Goal: Task Accomplishment & Management: Complete application form

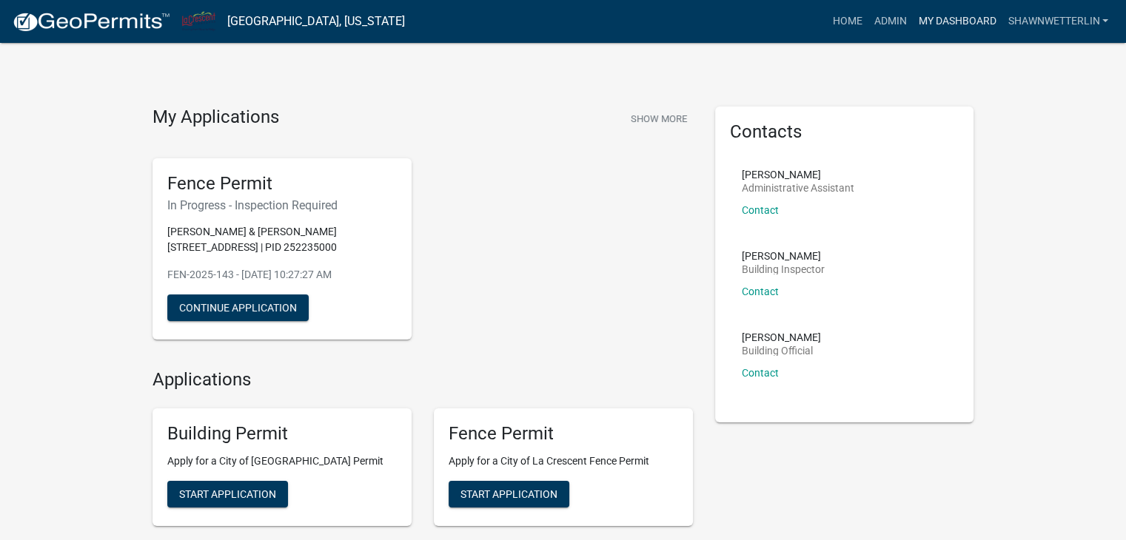
click at [966, 20] on link "My Dashboard" at bounding box center [957, 21] width 90 height 28
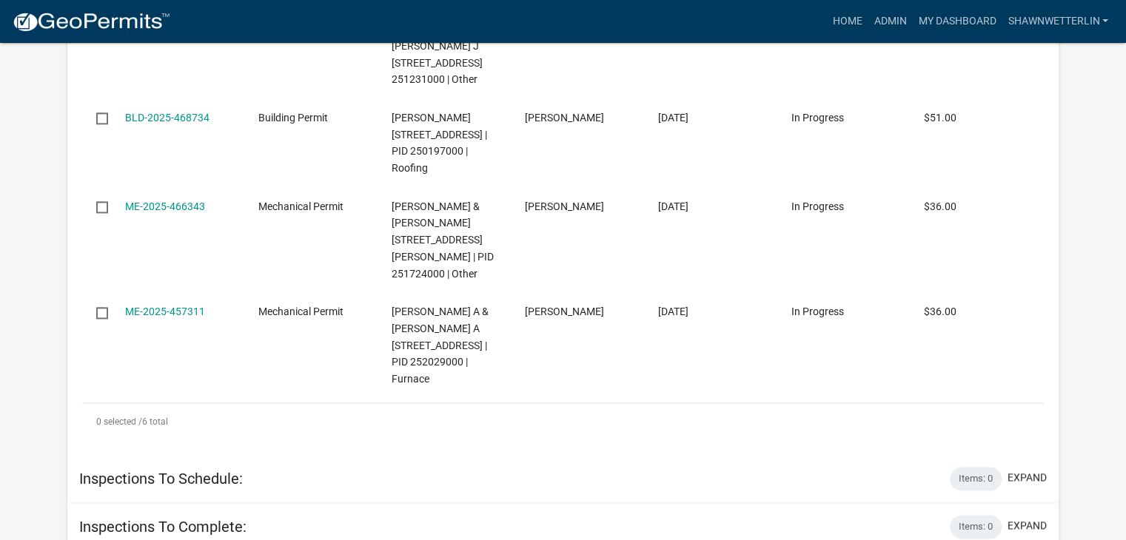
scroll to position [2072, 0]
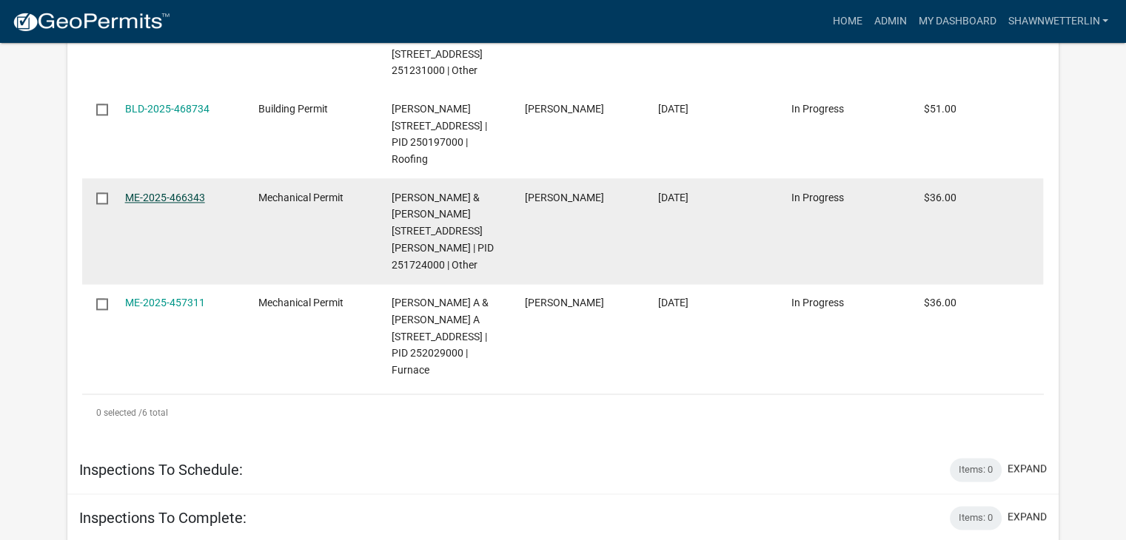
click at [184, 204] on link "ME-2025-466343" at bounding box center [165, 198] width 80 height 12
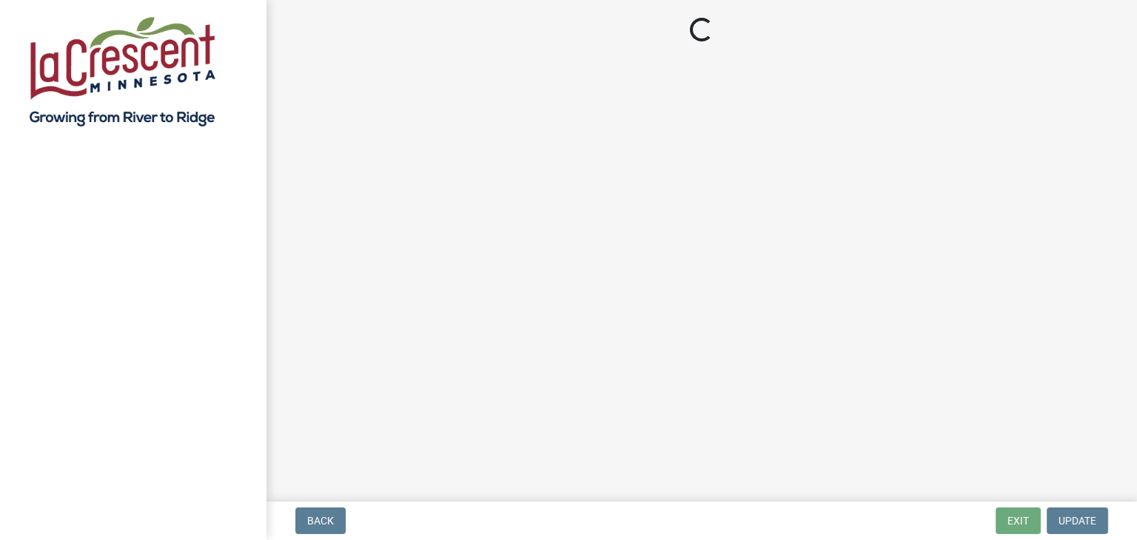
select select "3: 3"
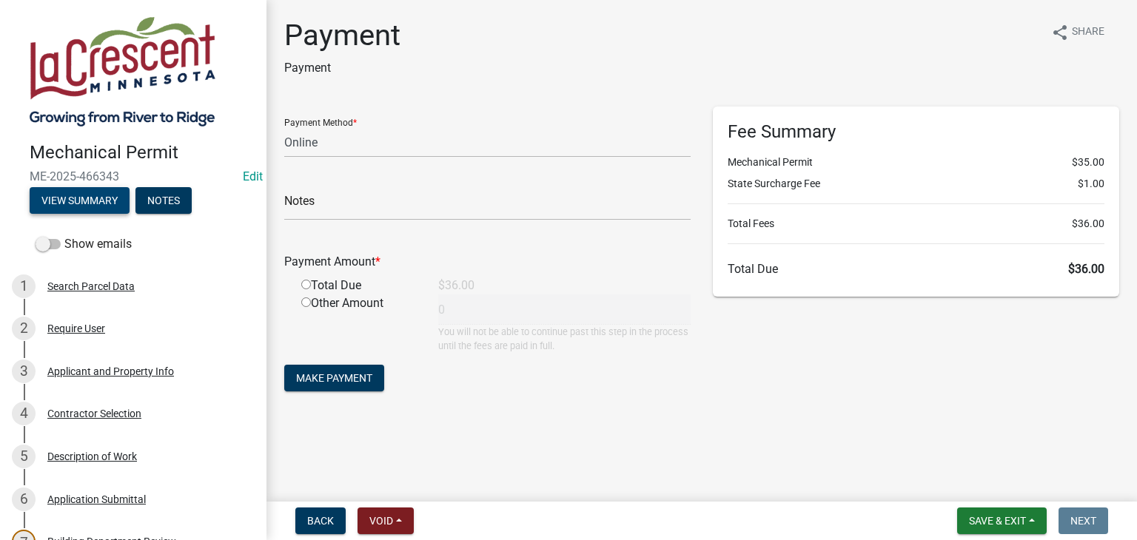
click at [106, 201] on button "View Summary" at bounding box center [80, 200] width 100 height 27
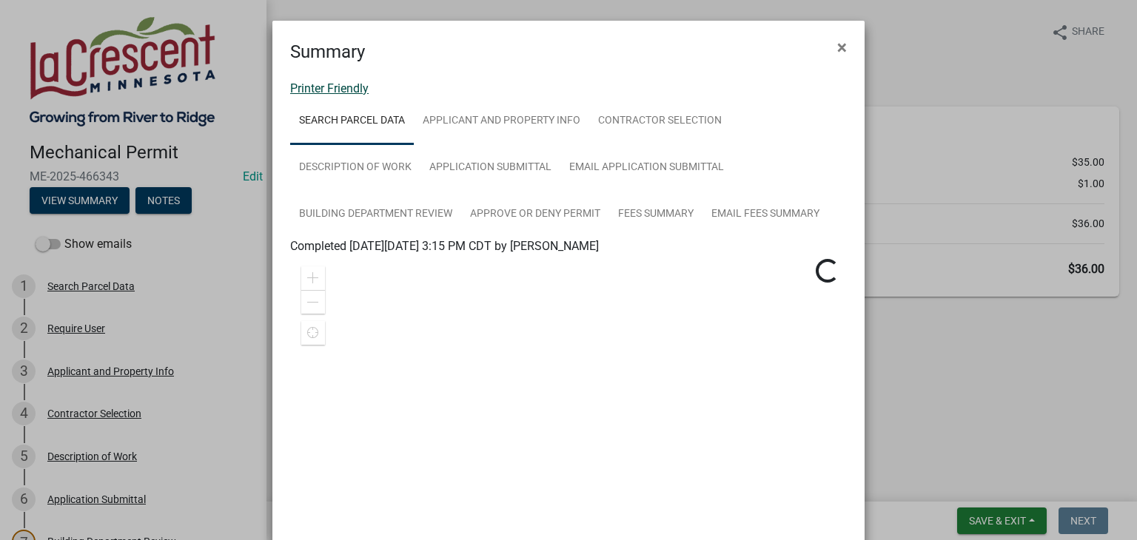
click at [308, 84] on link "Printer Friendly" at bounding box center [329, 88] width 78 height 14
click at [837, 45] on span "×" at bounding box center [842, 47] width 10 height 21
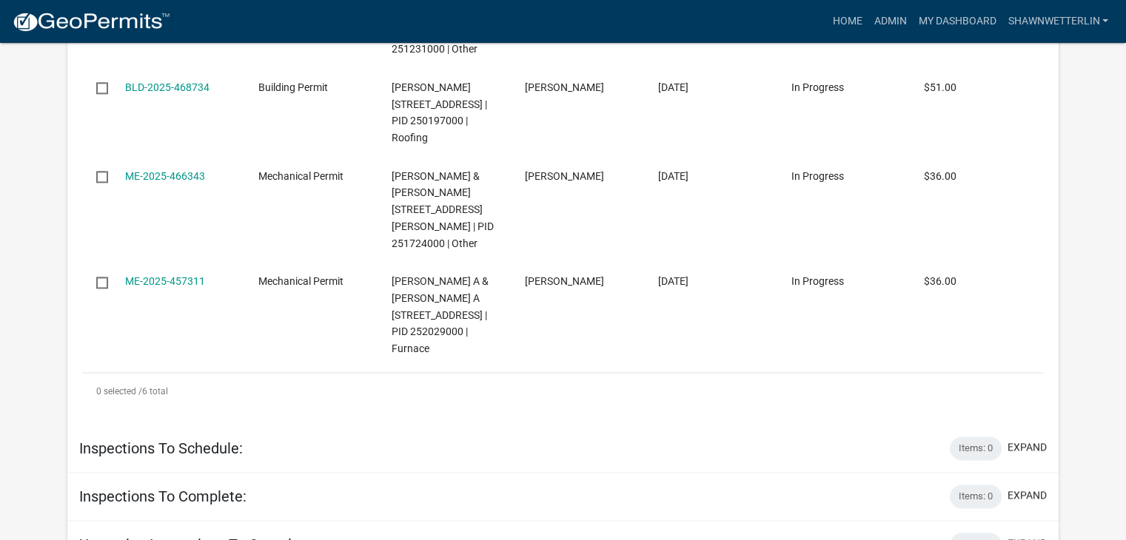
scroll to position [2146, 0]
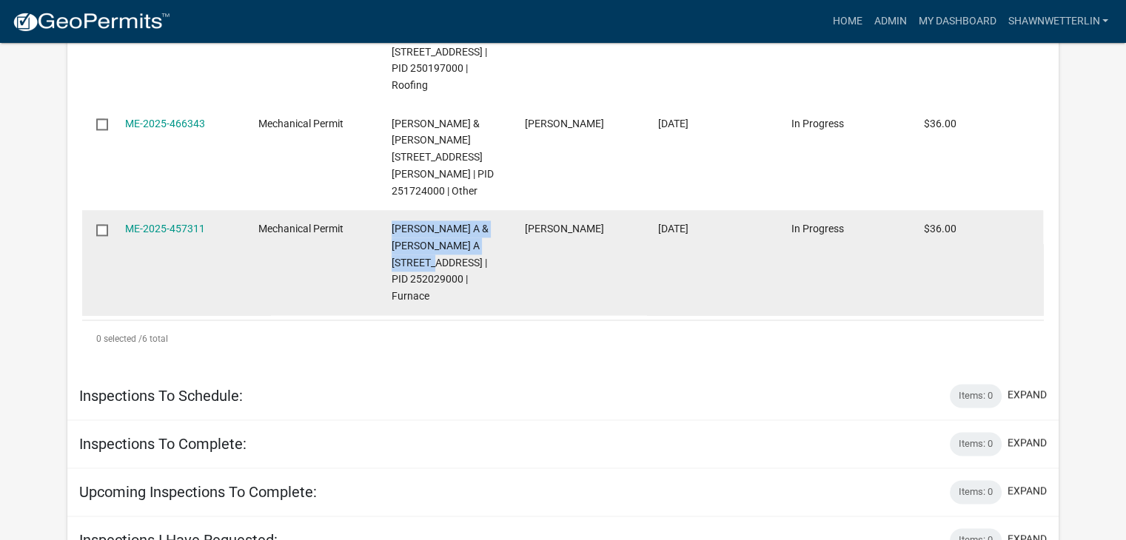
drag, startPoint x: 440, startPoint y: 329, endPoint x: 391, endPoint y: 299, distance: 57.5
click at [391, 299] on span "[PERSON_NAME] A & [PERSON_NAME] A [STREET_ADDRESS] | PID 252029000 | Furnace" at bounding box center [439, 262] width 97 height 79
copy span "[PERSON_NAME] A & [PERSON_NAME] A [STREET_ADDRESS]"
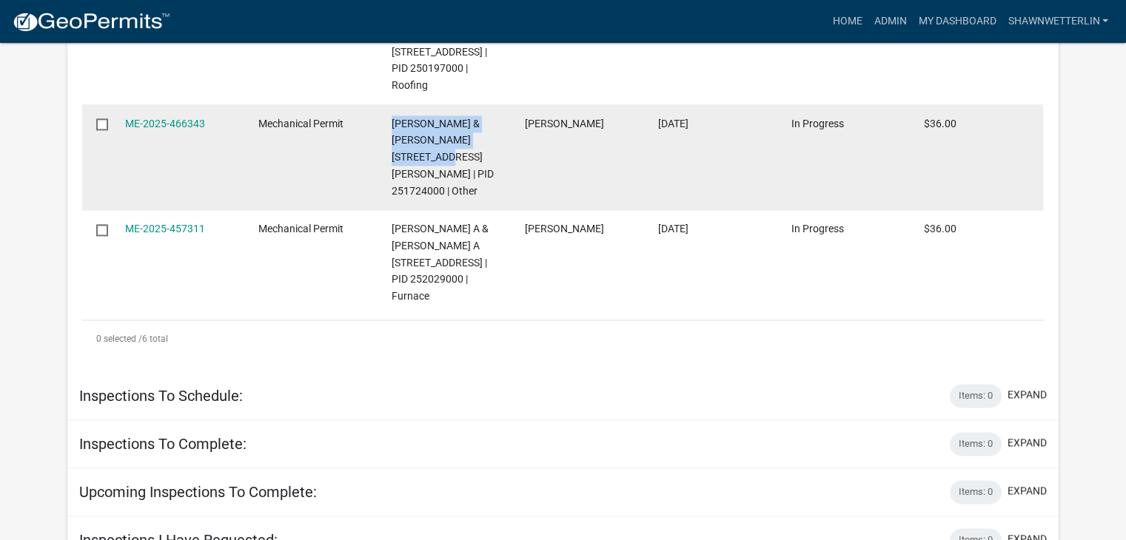
drag, startPoint x: 412, startPoint y: 223, endPoint x: 391, endPoint y: 190, distance: 39.6
click at [391, 190] on span "[PERSON_NAME] & [PERSON_NAME] [STREET_ADDRESS][PERSON_NAME] | PID 251724000 | O…" at bounding box center [442, 157] width 102 height 79
copy span "[PERSON_NAME] & [PERSON_NAME] [STREET_ADDRESS][PERSON_NAME]"
click at [963, 132] on div "$36.00" at bounding box center [976, 123] width 105 height 17
drag, startPoint x: 959, startPoint y: 187, endPoint x: 921, endPoint y: 188, distance: 37.7
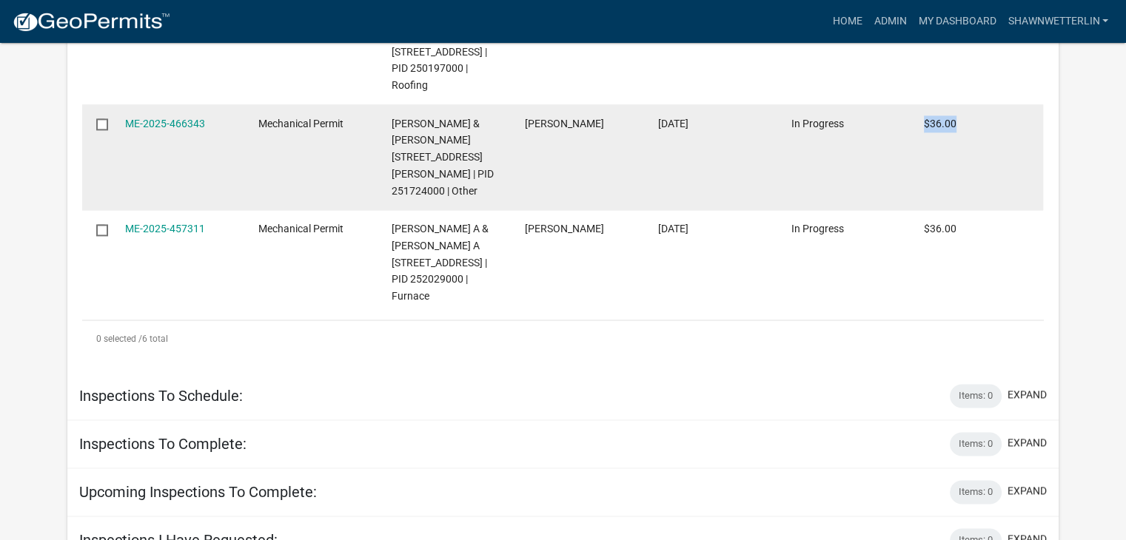
click at [921, 188] on datatable-body-cell "$36.00" at bounding box center [975, 157] width 133 height 106
copy span "$36.00"
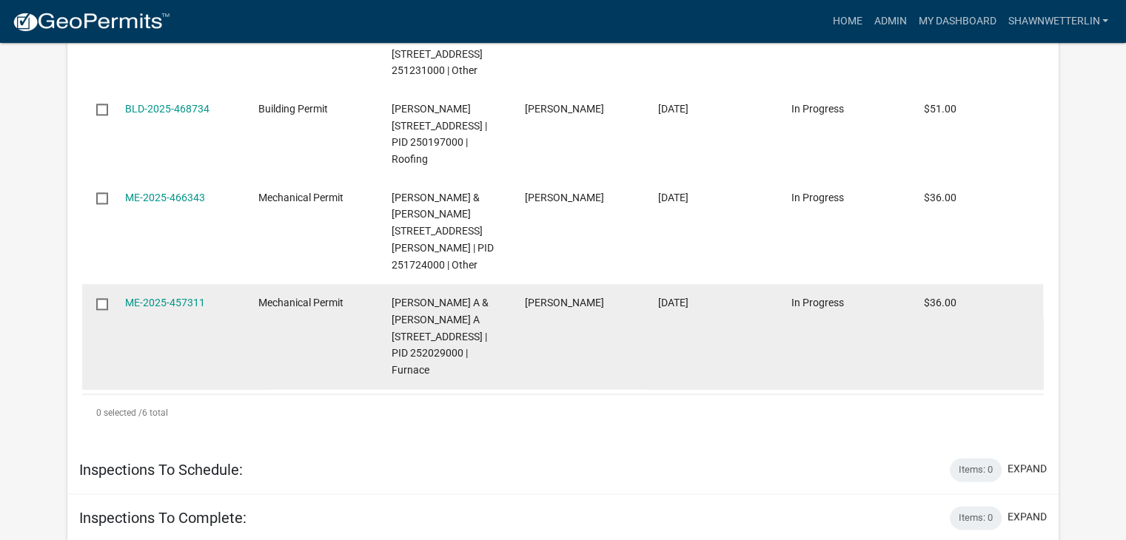
click at [979, 381] on datatable-body-cell "$36.00" at bounding box center [975, 337] width 133 height 106
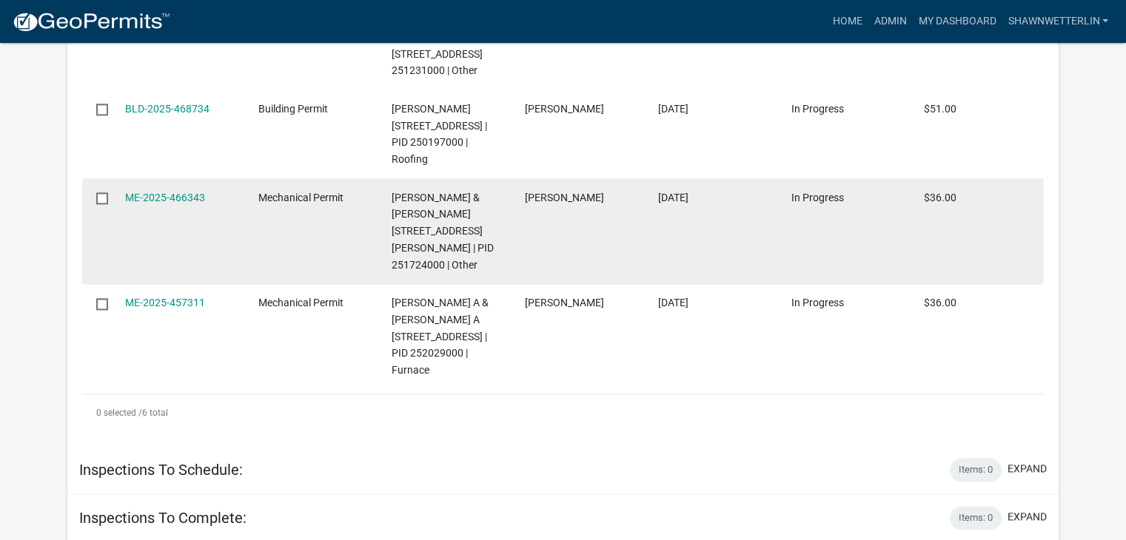
scroll to position [1998, 0]
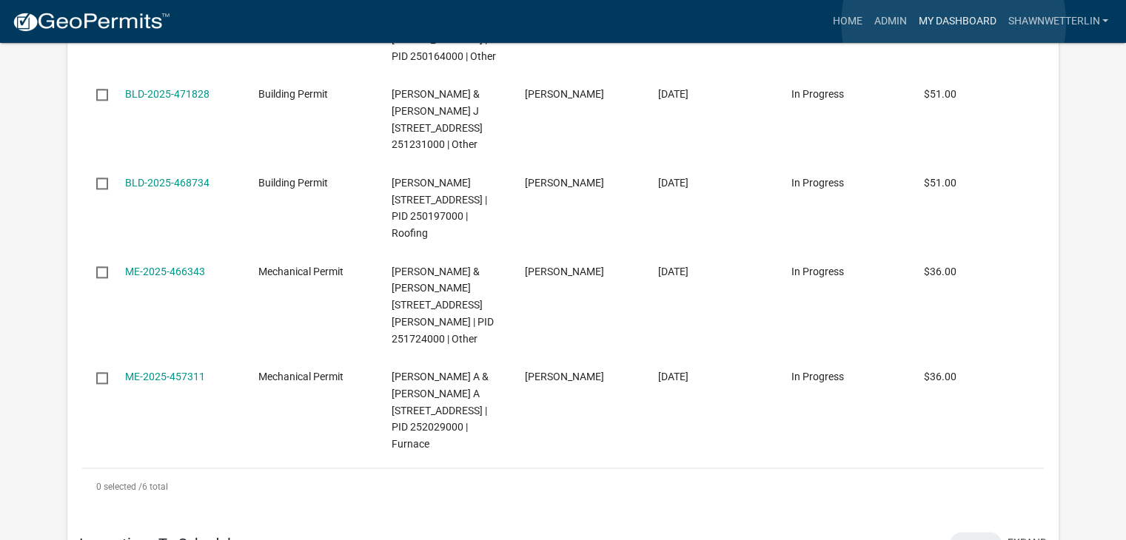
click at [953, 23] on link "My Dashboard" at bounding box center [957, 21] width 90 height 28
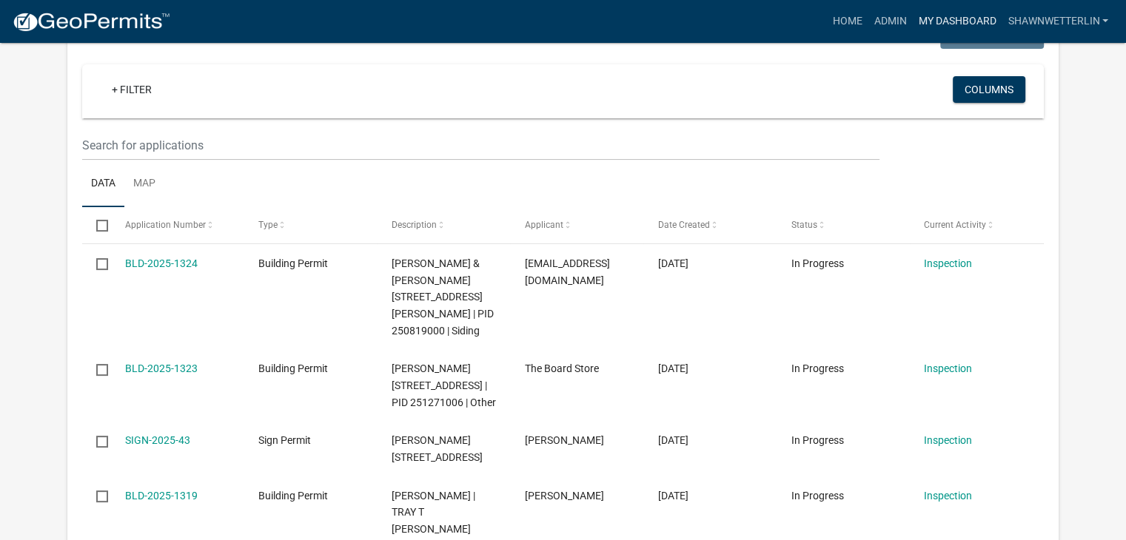
scroll to position [0, 0]
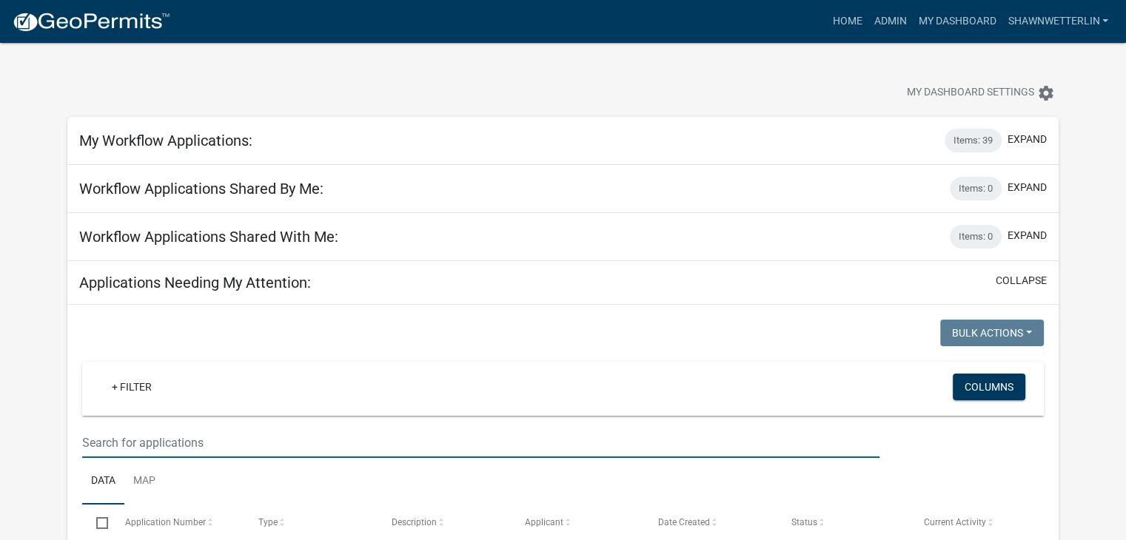
click at [147, 448] on input "text" at bounding box center [480, 443] width 797 height 30
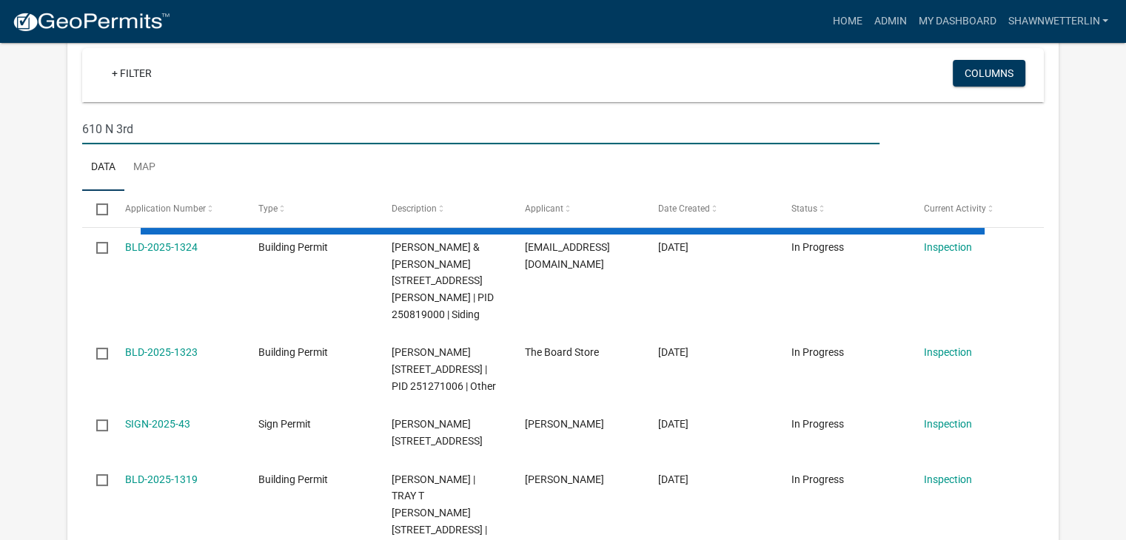
scroll to position [296, 0]
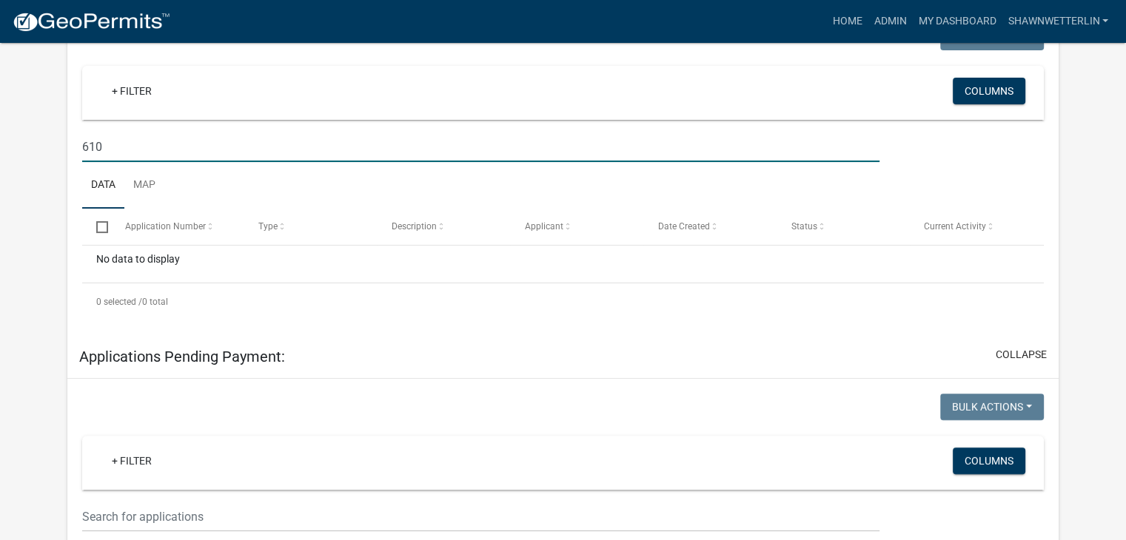
type input "610"
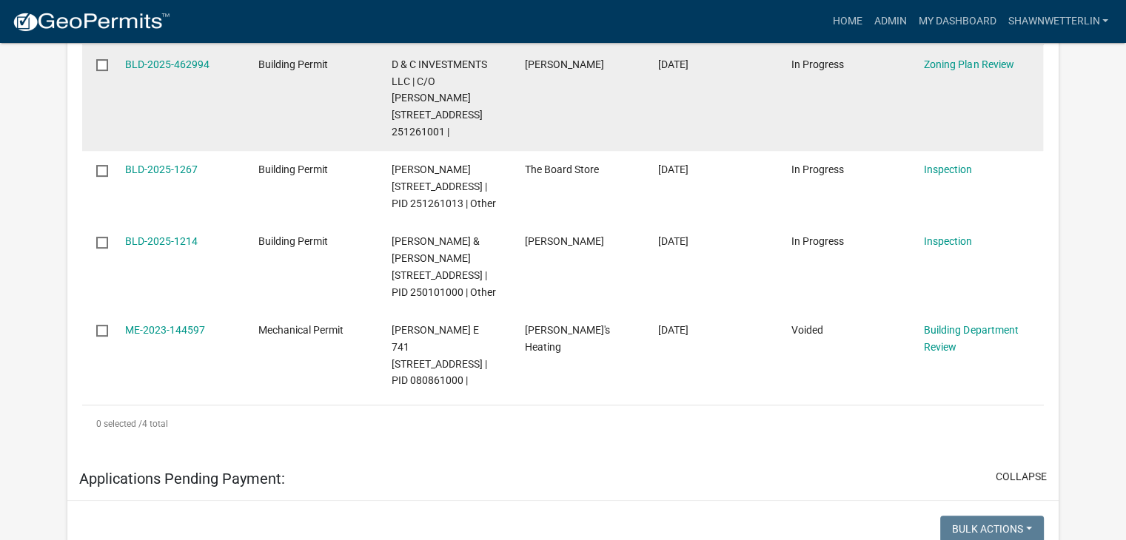
scroll to position [518, 0]
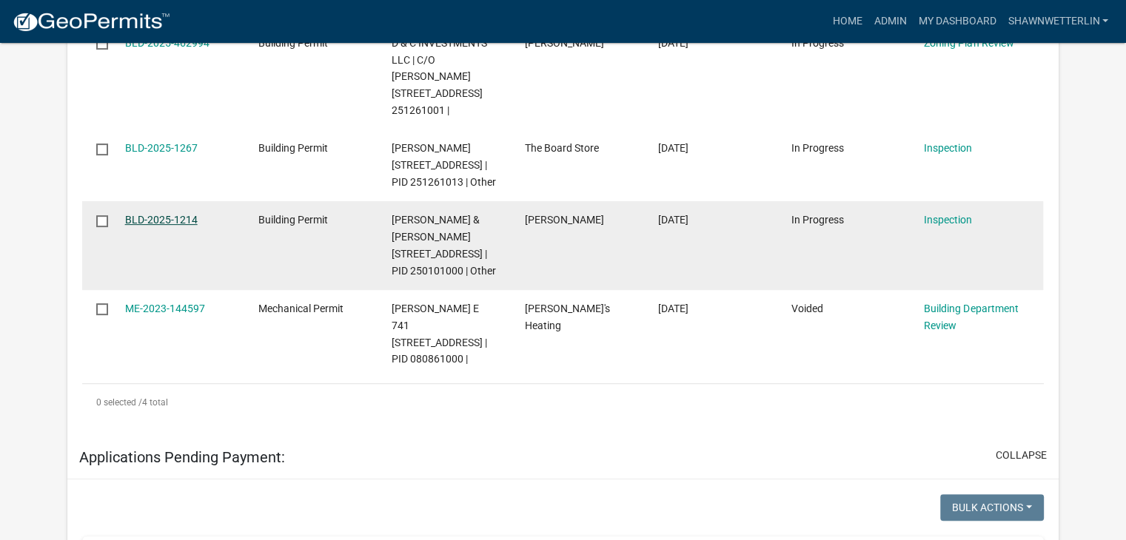
click at [163, 226] on link "BLD-2025-1214" at bounding box center [161, 220] width 73 height 12
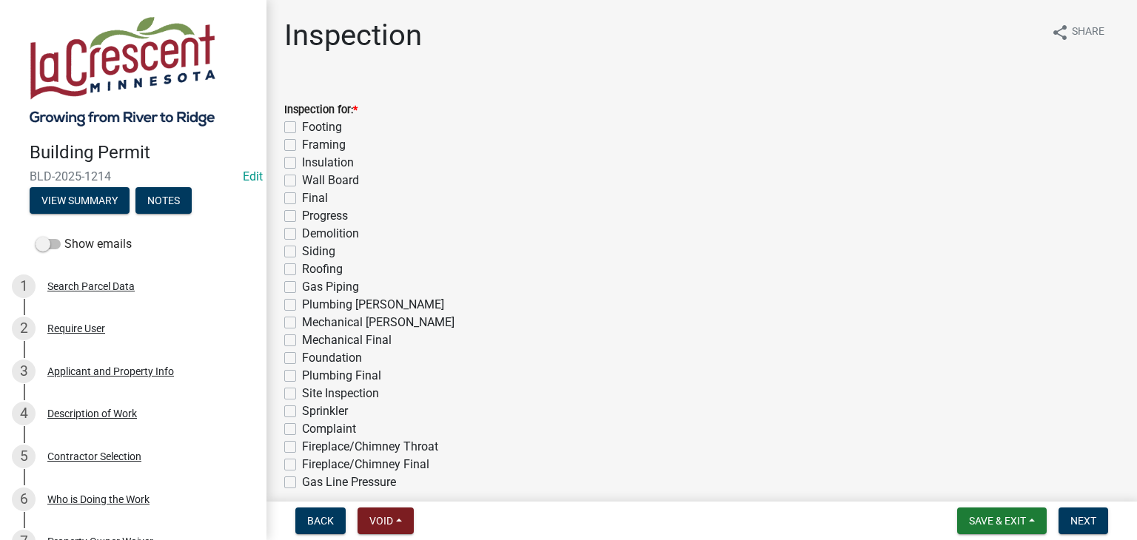
click at [302, 162] on label "Insulation" at bounding box center [328, 163] width 52 height 18
click at [302, 162] on input "Insulation" at bounding box center [307, 159] width 10 height 10
checkbox input "true"
checkbox input "false"
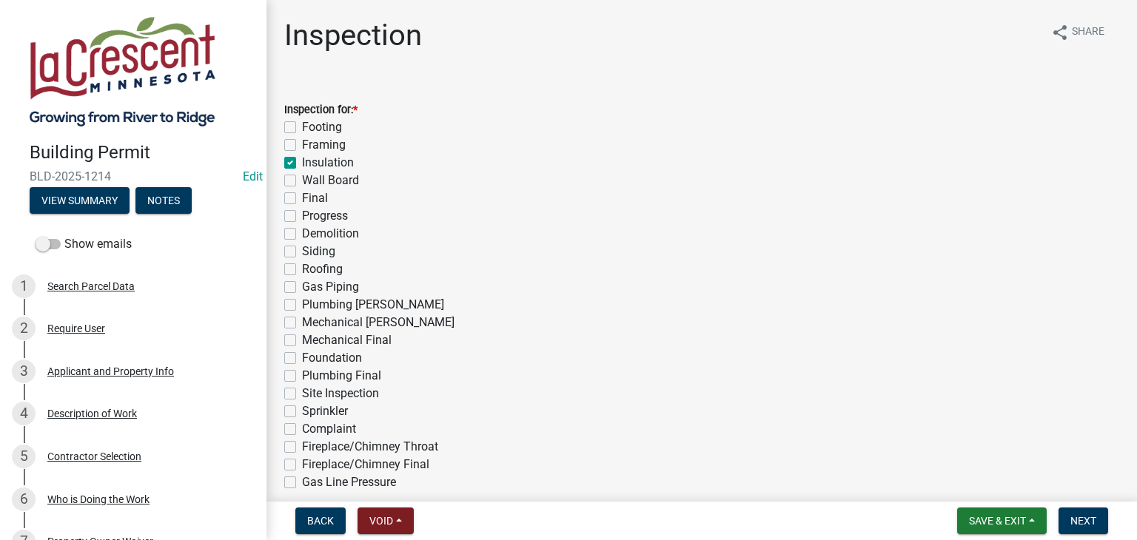
checkbox input "true"
checkbox input "false"
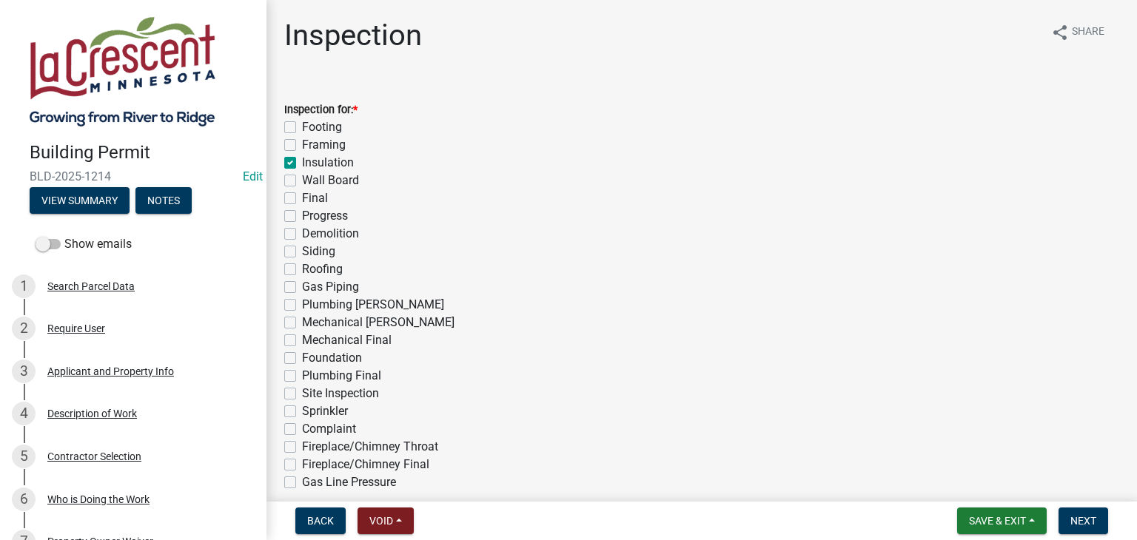
checkbox input "false"
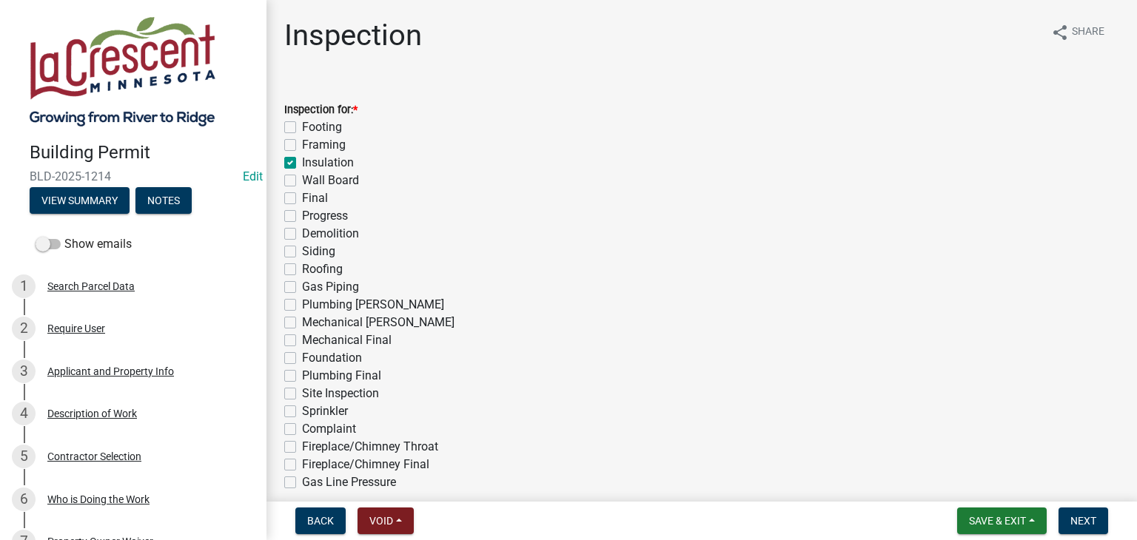
checkbox input "false"
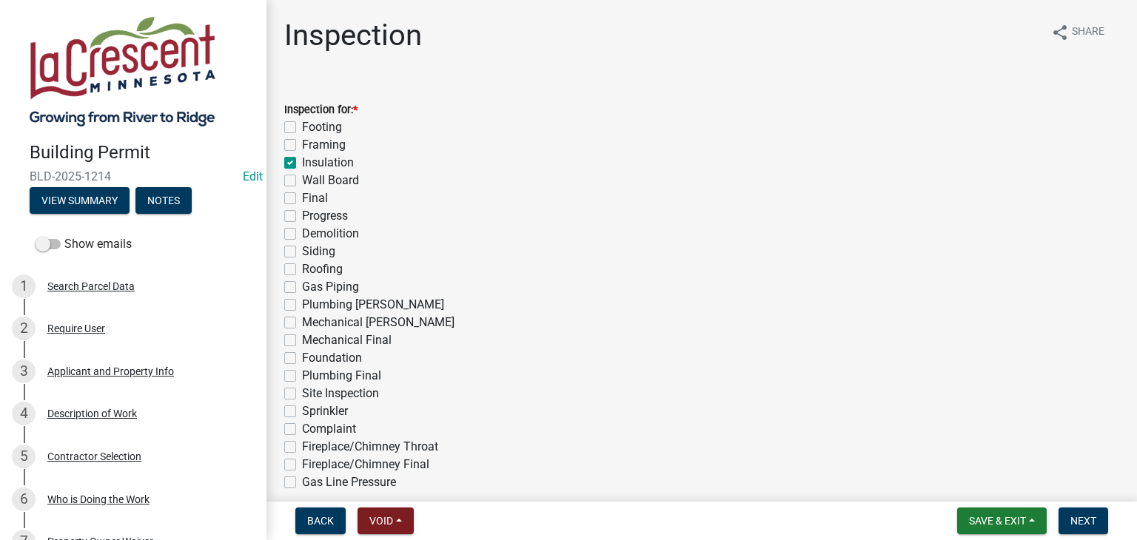
checkbox input "false"
click at [302, 199] on label "Final" at bounding box center [315, 198] width 26 height 18
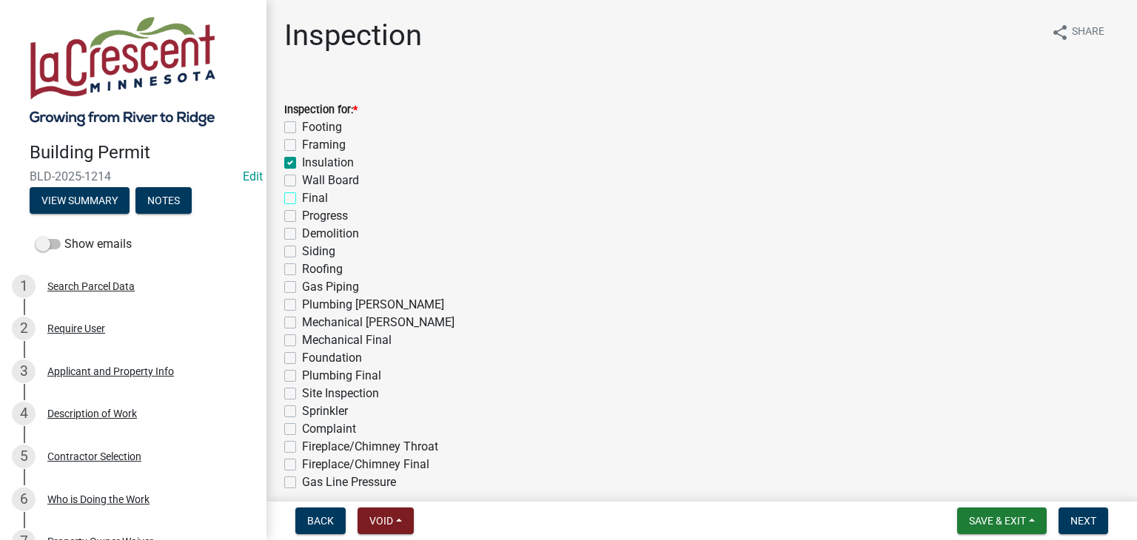
click at [302, 199] on input "Final" at bounding box center [307, 194] width 10 height 10
checkbox input "true"
checkbox input "false"
checkbox input "true"
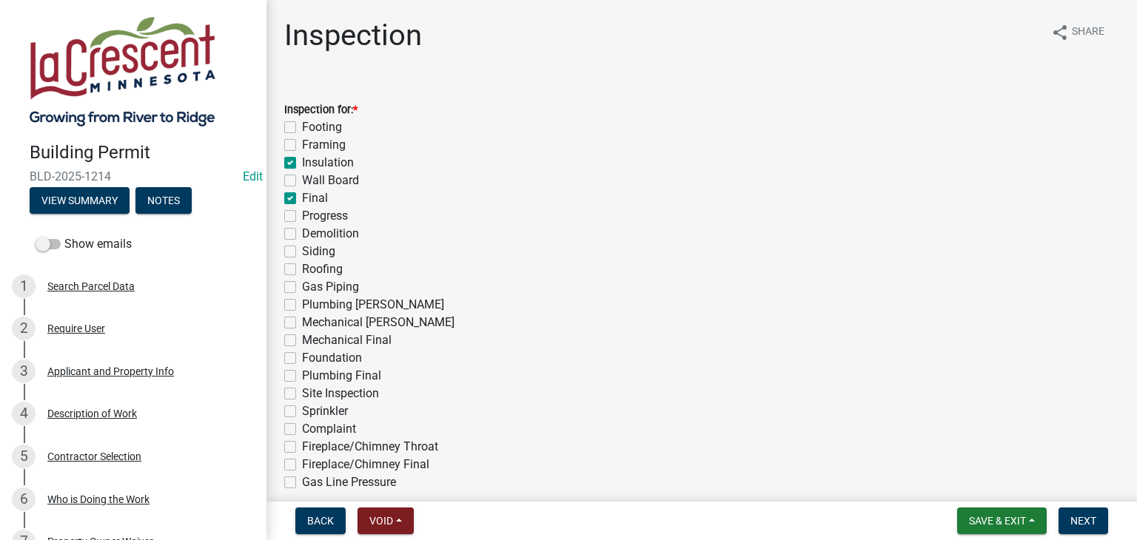
checkbox input "false"
checkbox input "true"
checkbox input "false"
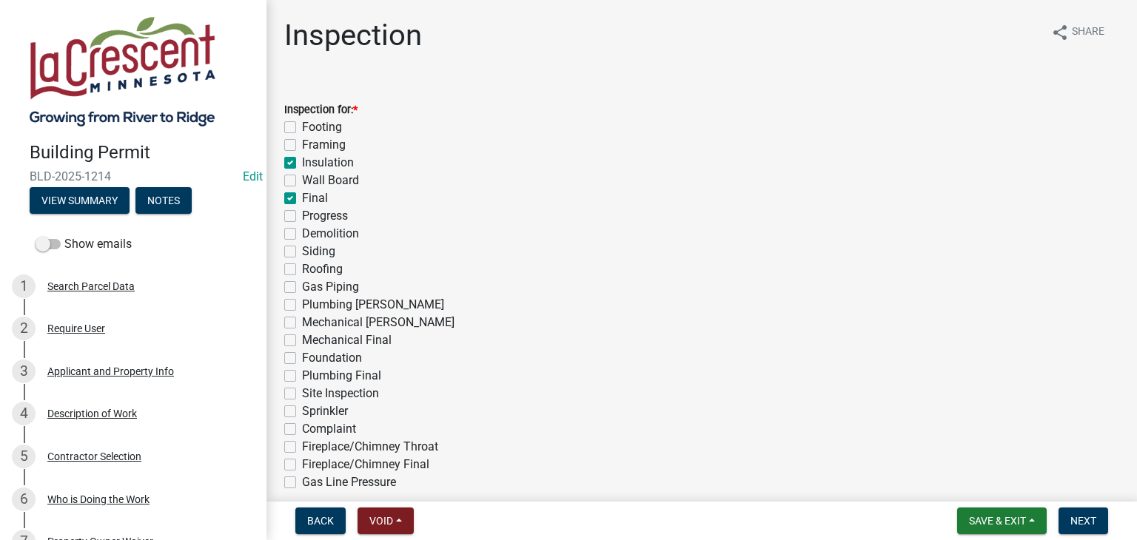
checkbox input "false"
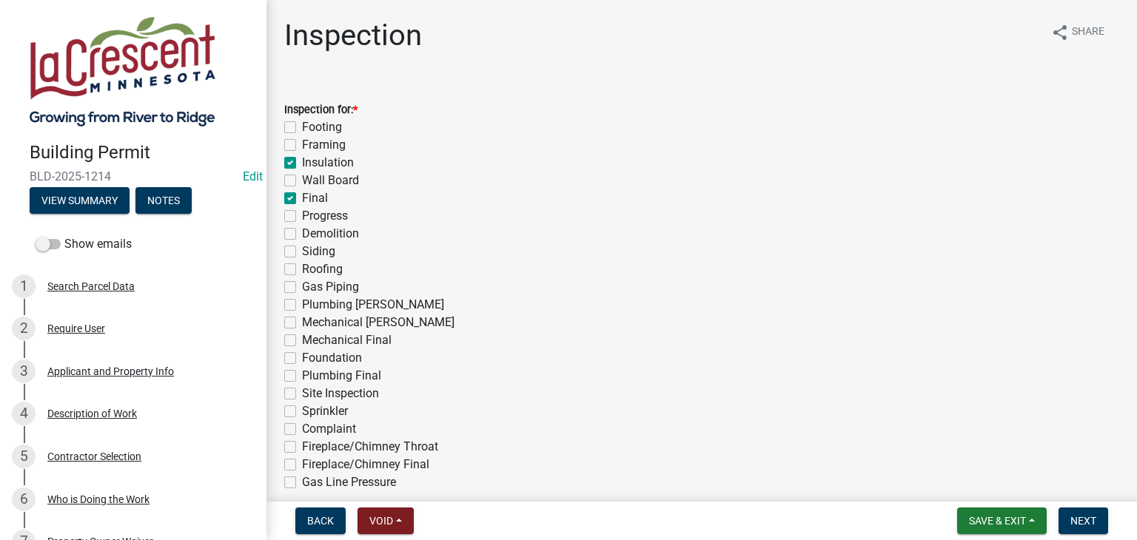
checkbox input "false"
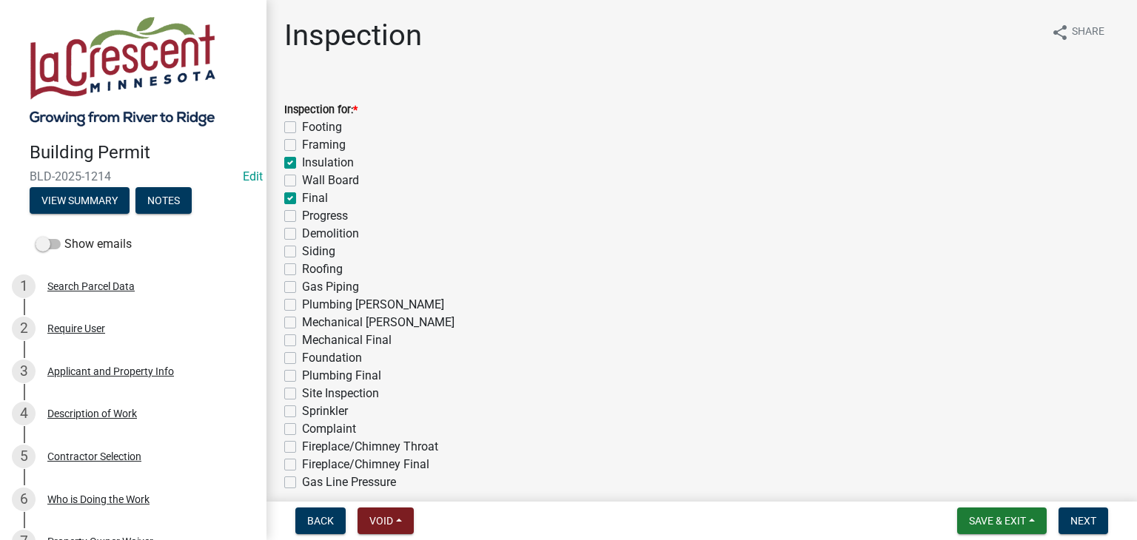
checkbox input "false"
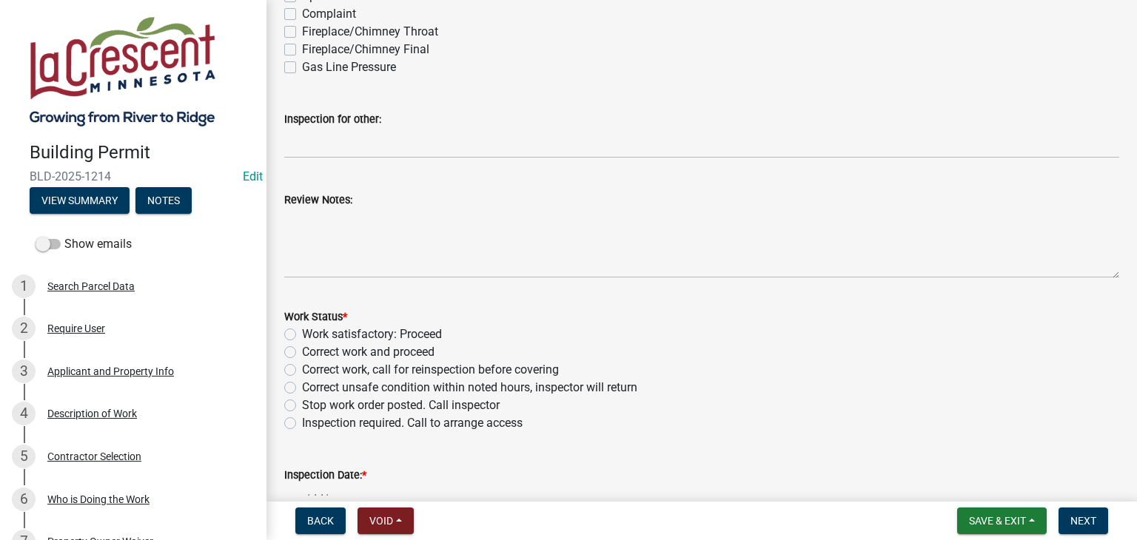
scroll to position [444, 0]
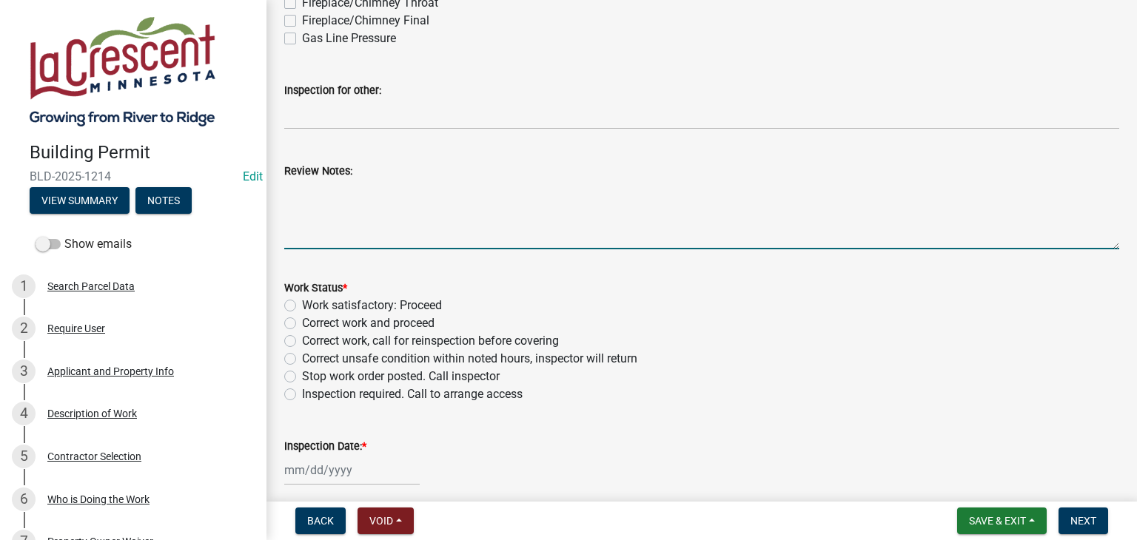
click at [424, 219] on textarea "Review Notes:" at bounding box center [701, 215] width 835 height 70
click at [290, 191] on textarea "viewed" at bounding box center [701, 215] width 835 height 70
click at [335, 189] on textarea "Viewed" at bounding box center [701, 215] width 835 height 70
click at [360, 192] on textarea "Viewed picture of the insulation" at bounding box center [701, 215] width 835 height 70
click at [459, 187] on textarea "Viewed pictures of the insulation" at bounding box center [701, 215] width 835 height 70
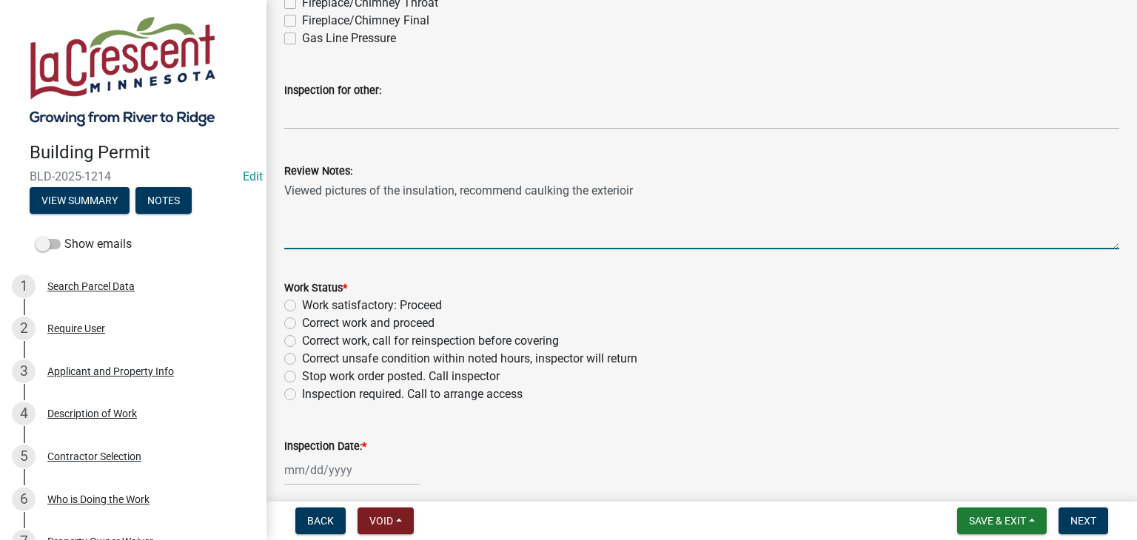
click at [595, 188] on textarea "Viewed pictures of the insulation, recommend caulking the exterioir" at bounding box center [701, 215] width 835 height 70
click at [530, 195] on textarea "Viewed pictures of the insulation, recommend caulking the top of exterior windo…" at bounding box center [701, 215] width 835 height 70
click at [545, 190] on textarea "Viewed pictures of the insulation, need to caulking the top of exterior window …" at bounding box center [701, 215] width 835 height 70
click at [697, 187] on textarea "Viewed pictures of the insulation, need to caulk the top of exterior window trim" at bounding box center [701, 215] width 835 height 70
click at [693, 189] on textarea "Viewed pictures of the insulation, need to caulk the top of exterior window trim" at bounding box center [701, 215] width 835 height 70
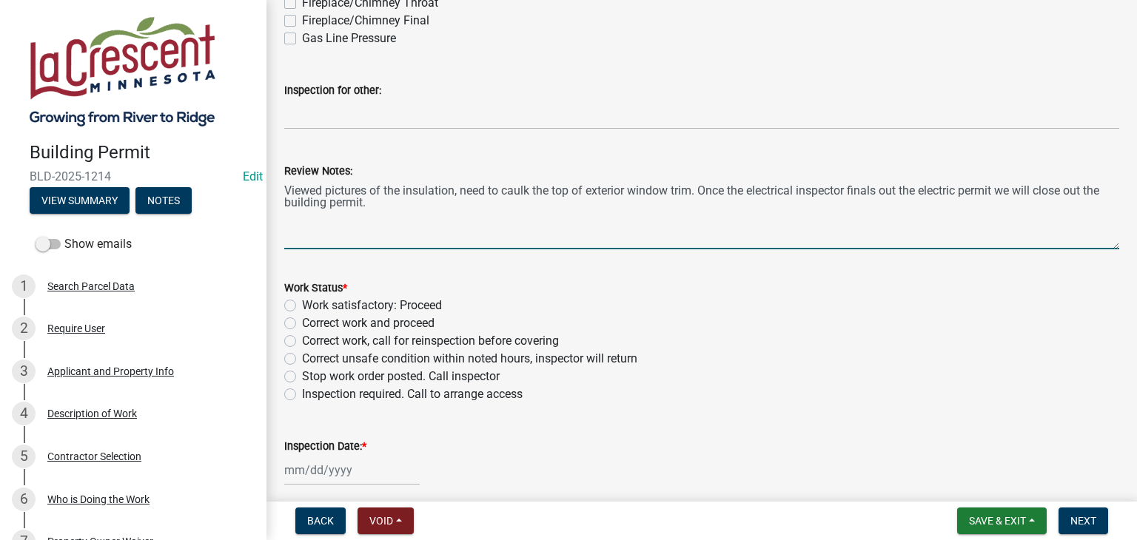
type textarea "Viewed pictures of the insulation, need to caulk the top of exterior window tri…"
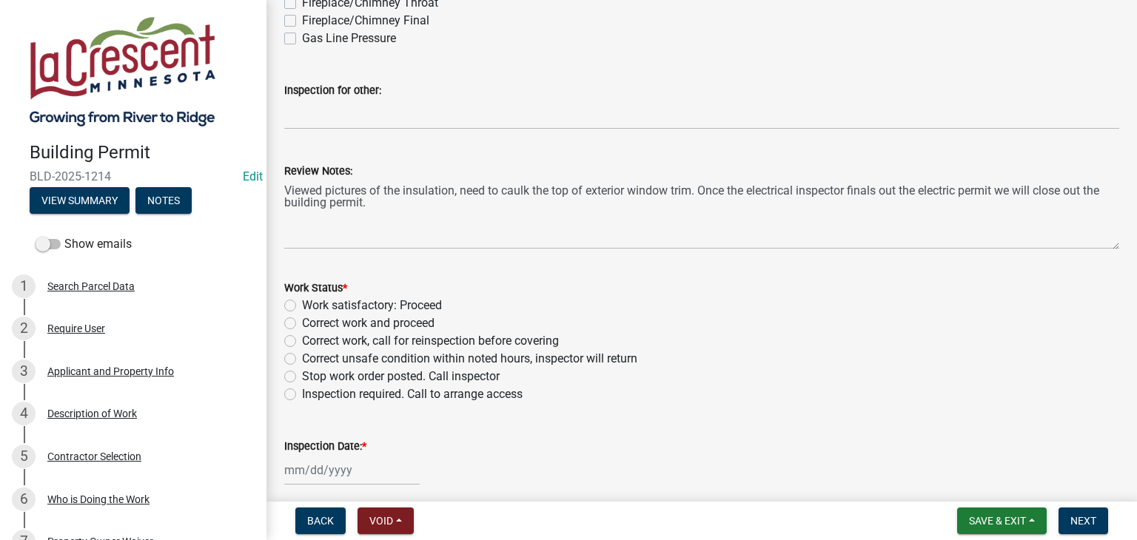
click at [302, 304] on label "Work satisfactory: Proceed" at bounding box center [372, 306] width 140 height 18
click at [302, 304] on input "Work satisfactory: Proceed" at bounding box center [307, 302] width 10 height 10
radio input "true"
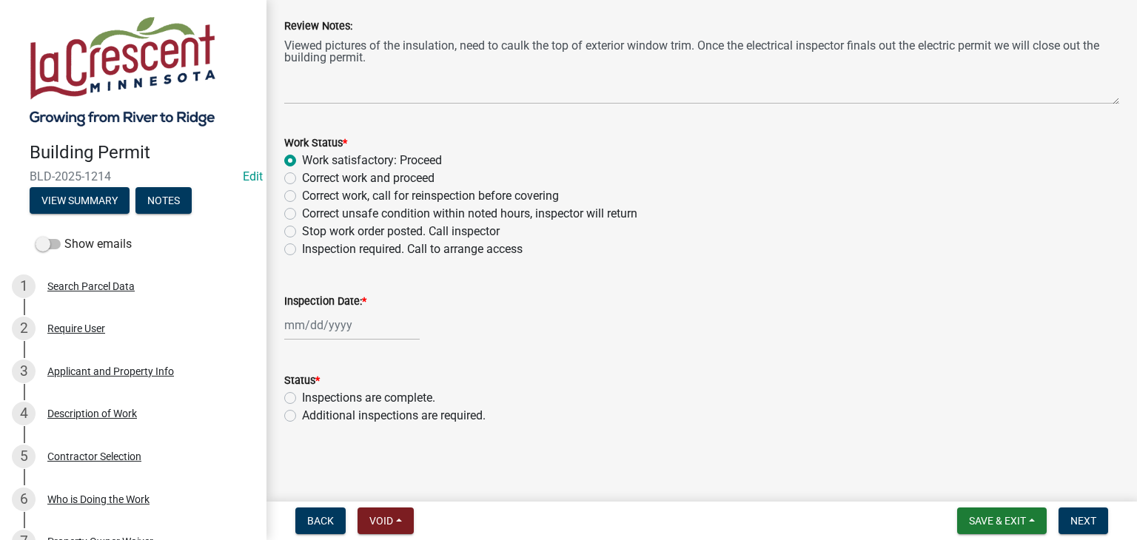
click at [360, 323] on div at bounding box center [351, 325] width 135 height 30
select select "9"
select select "2025"
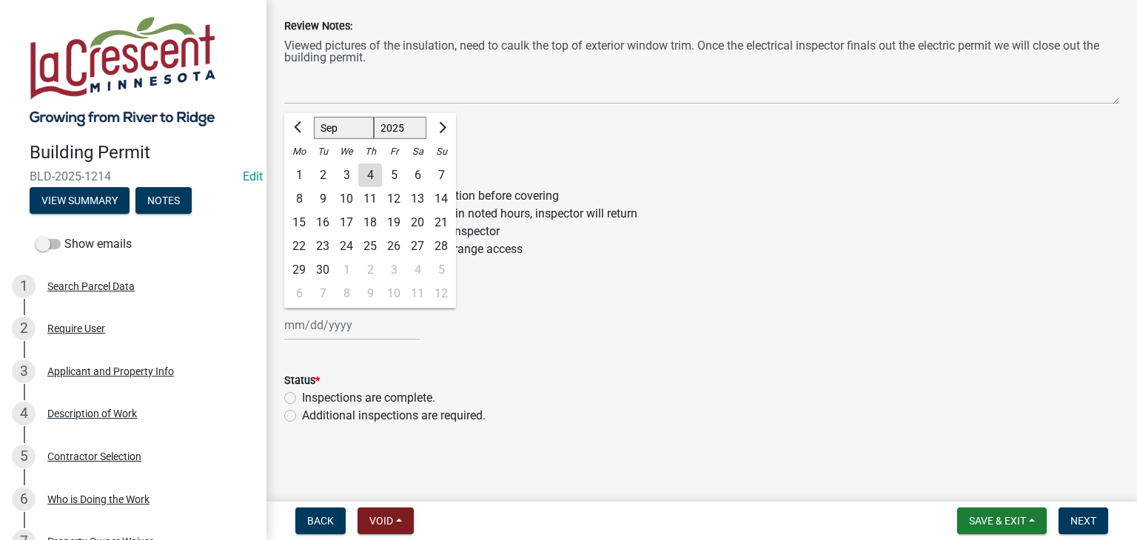
click at [370, 174] on div "4" at bounding box center [370, 176] width 24 height 24
type input "[DATE]"
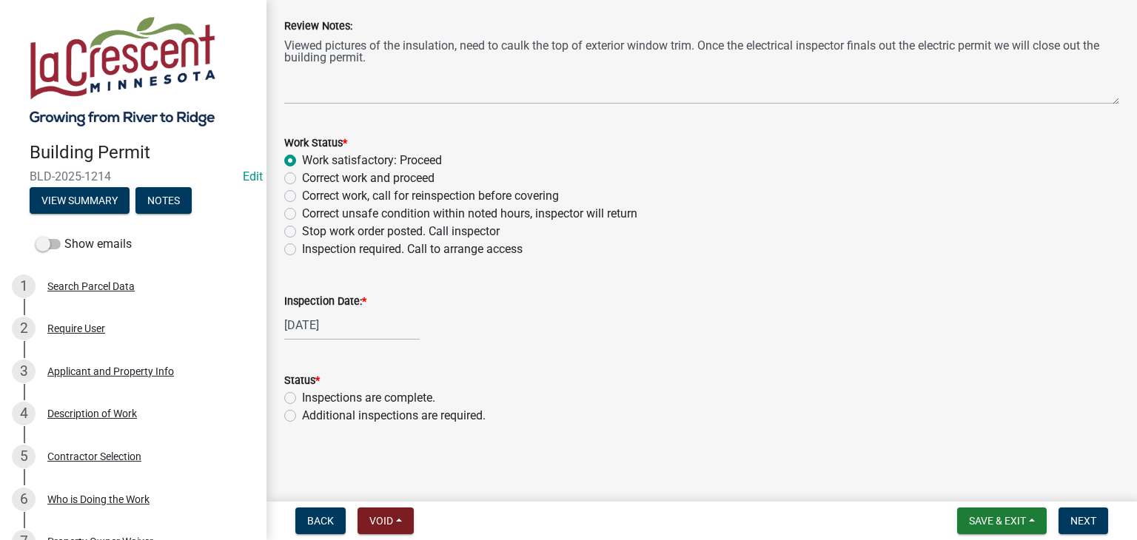
click at [302, 413] on label "Additional inspections are required." at bounding box center [394, 416] width 184 height 18
click at [302, 413] on input "Additional inspections are required." at bounding box center [307, 412] width 10 height 10
radio input "true"
click at [1074, 519] on span "Next" at bounding box center [1083, 521] width 26 height 12
